Goal: Navigation & Orientation: Find specific page/section

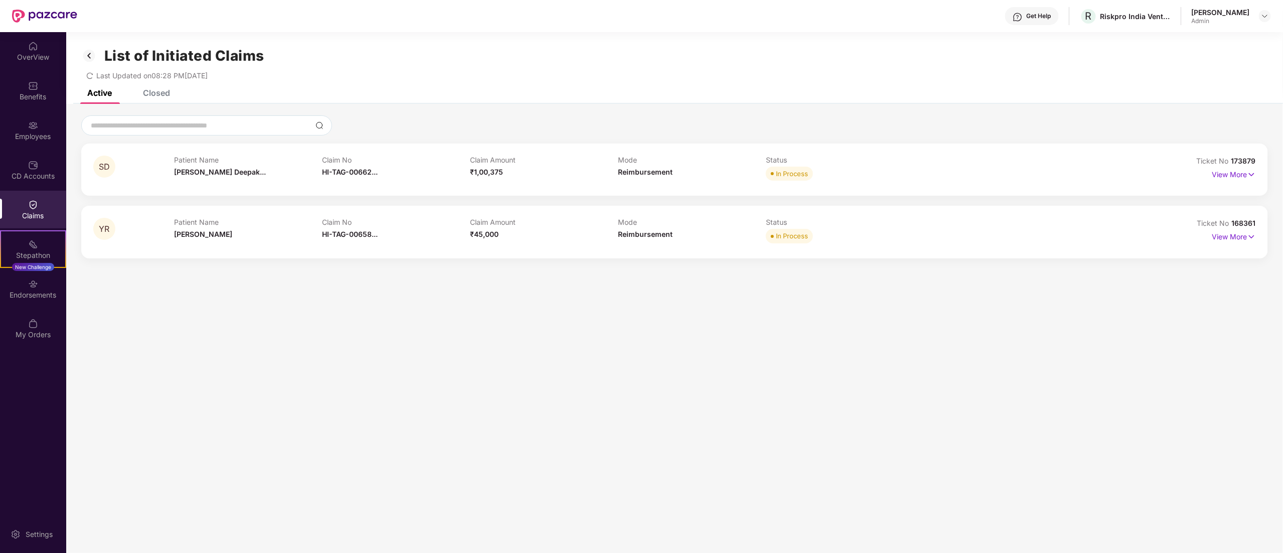
click at [172, 88] on div "List of Initiated Claims Last Updated on 08:28 PM[DATE]" at bounding box center [674, 61] width 1216 height 58
click at [163, 89] on div "Closed" at bounding box center [156, 93] width 27 height 10
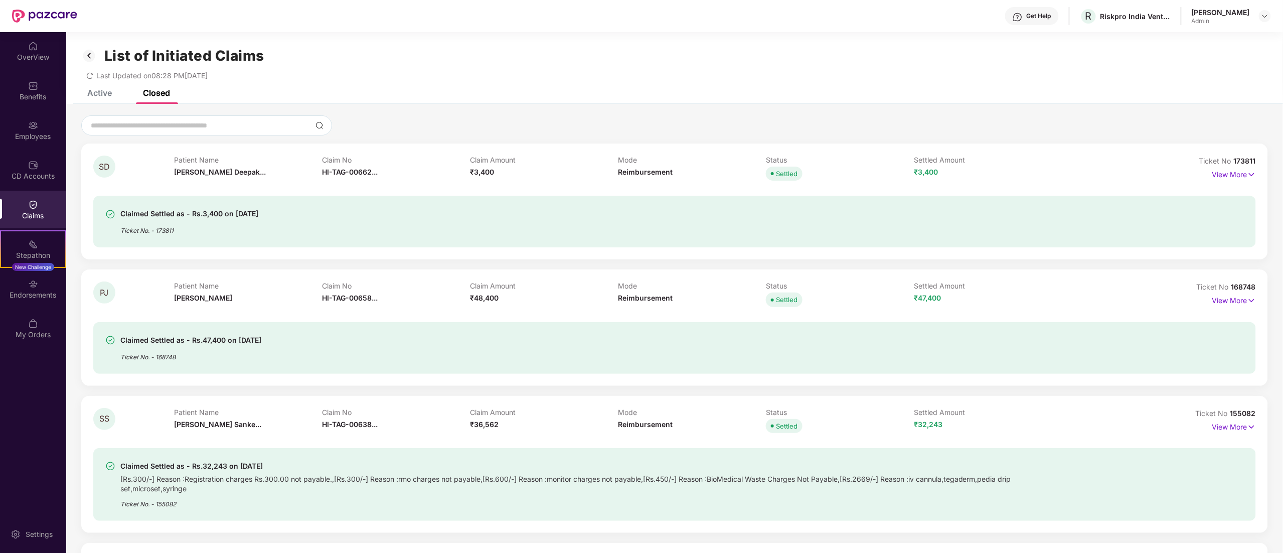
click at [89, 54] on img at bounding box center [89, 55] width 16 height 17
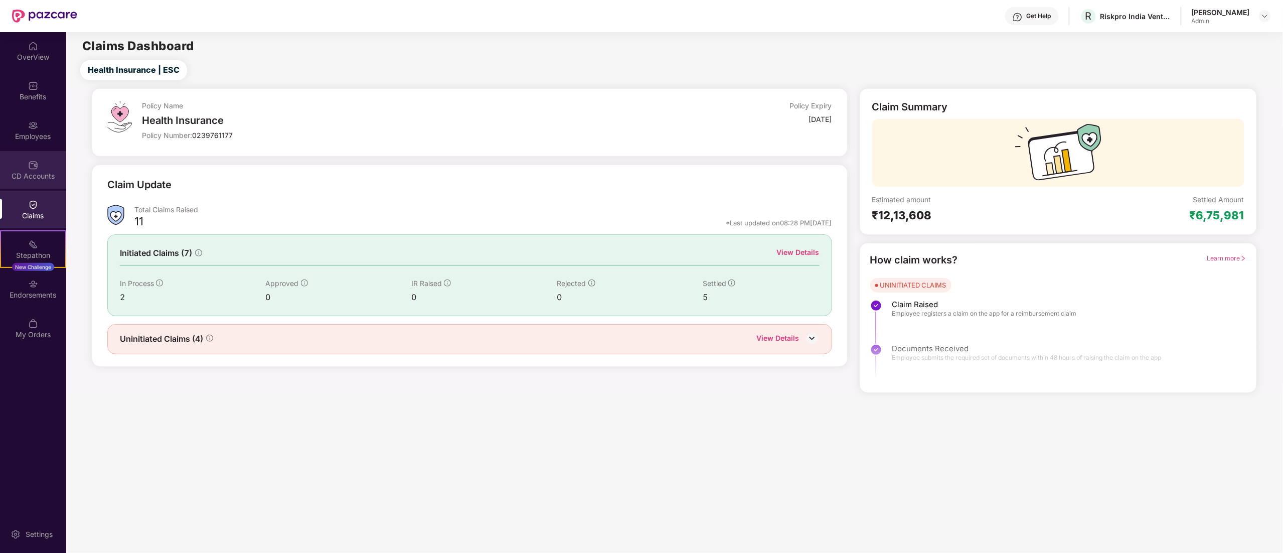
click at [40, 169] on div "CD Accounts" at bounding box center [33, 170] width 66 height 38
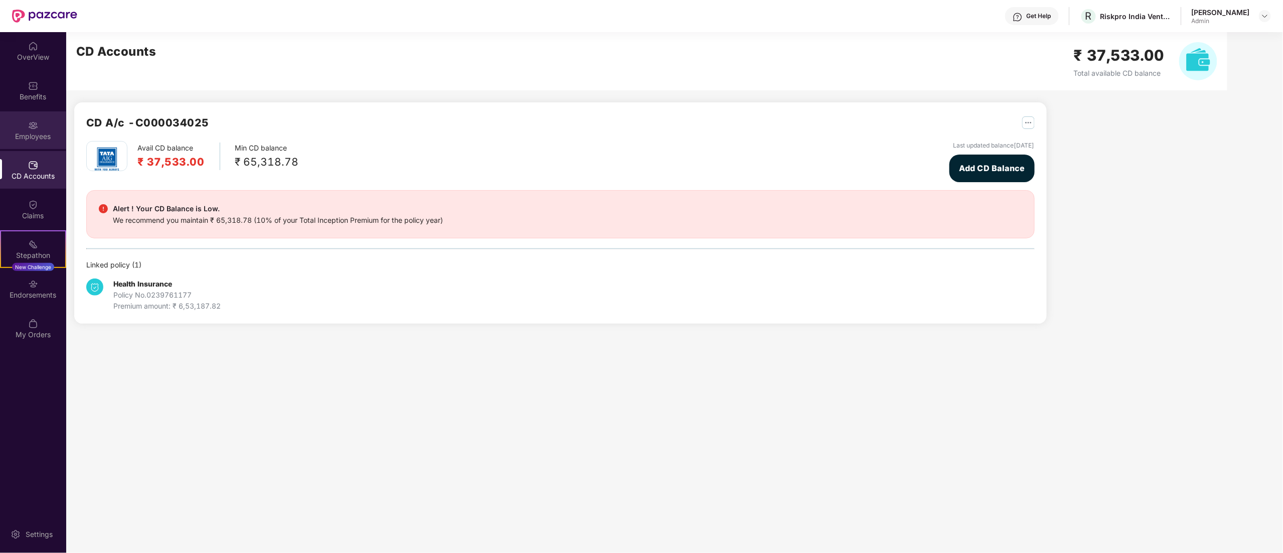
click at [34, 131] on div "Employees" at bounding box center [33, 136] width 66 height 10
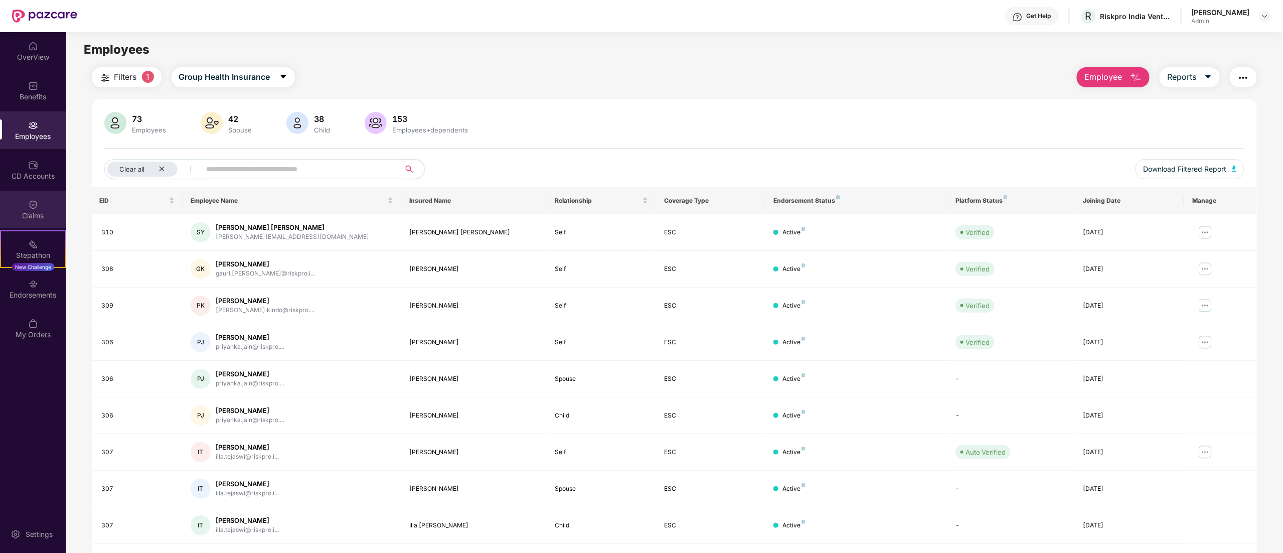
click at [38, 206] on div "Claims" at bounding box center [33, 210] width 66 height 38
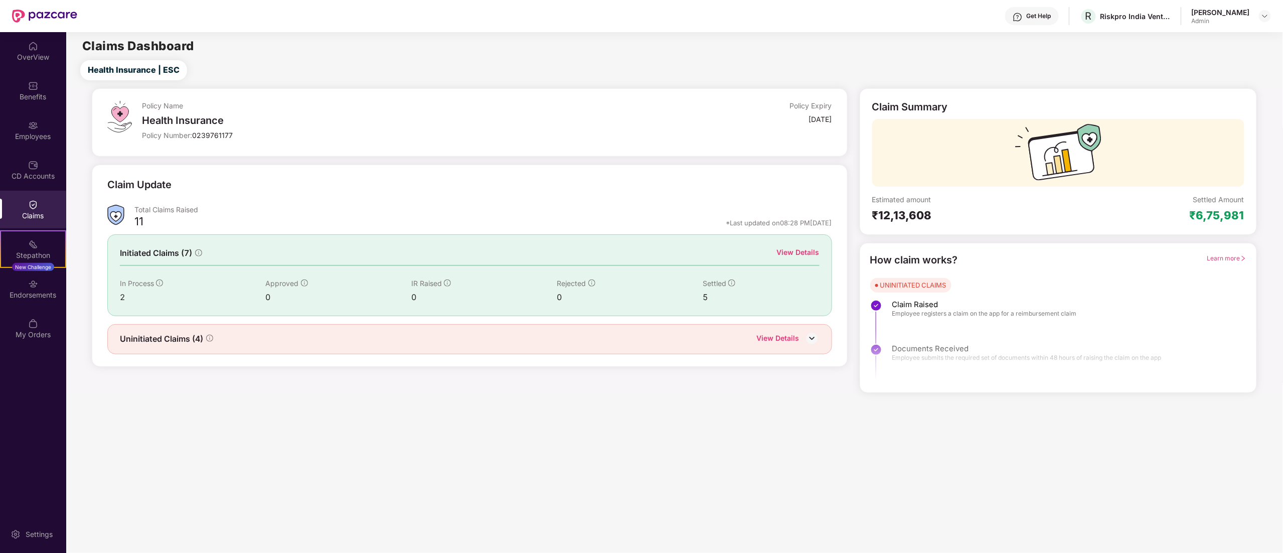
click at [30, 201] on img at bounding box center [33, 205] width 10 height 10
click at [38, 133] on div "Employees" at bounding box center [33, 136] width 66 height 10
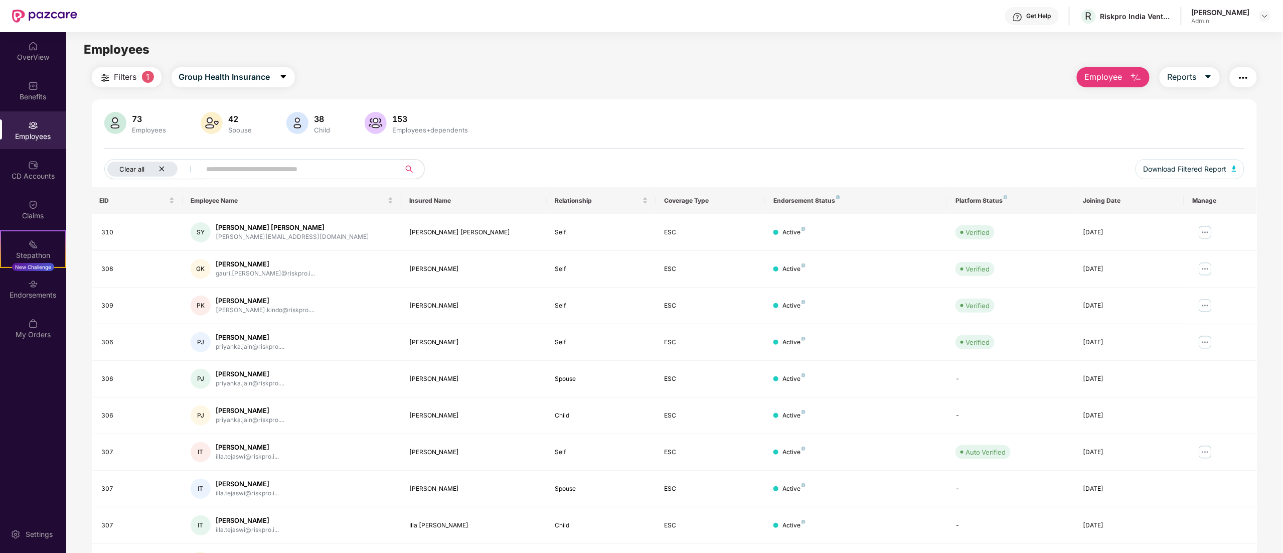
click at [155, 166] on div "Clear all" at bounding box center [142, 168] width 70 height 15
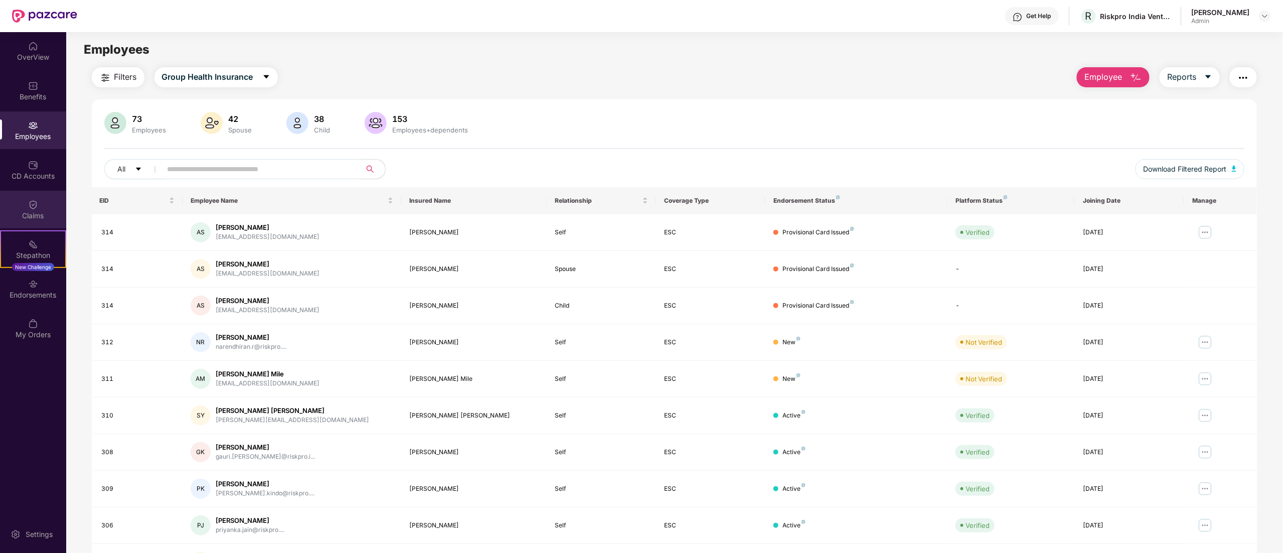
click at [33, 216] on div "Claims" at bounding box center [33, 216] width 66 height 10
